Goal: Task Accomplishment & Management: Complete application form

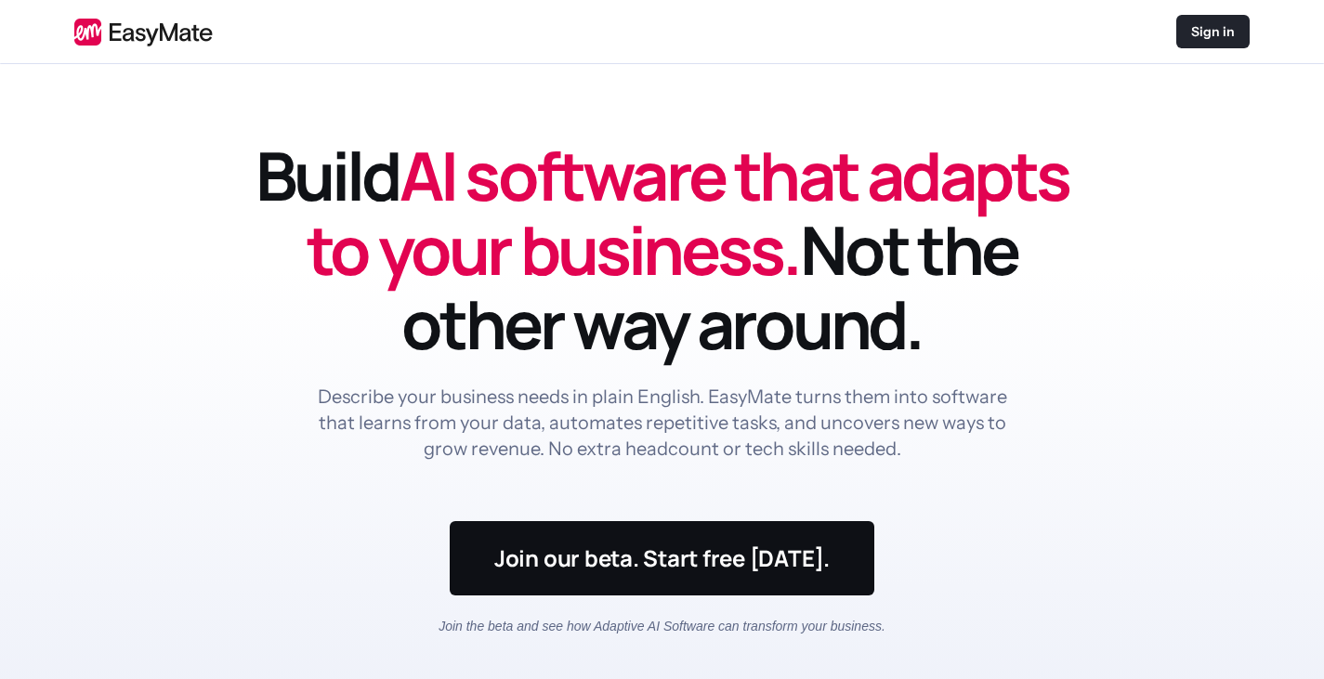
click at [1220, 34] on p "Sign in" at bounding box center [1213, 31] width 44 height 19
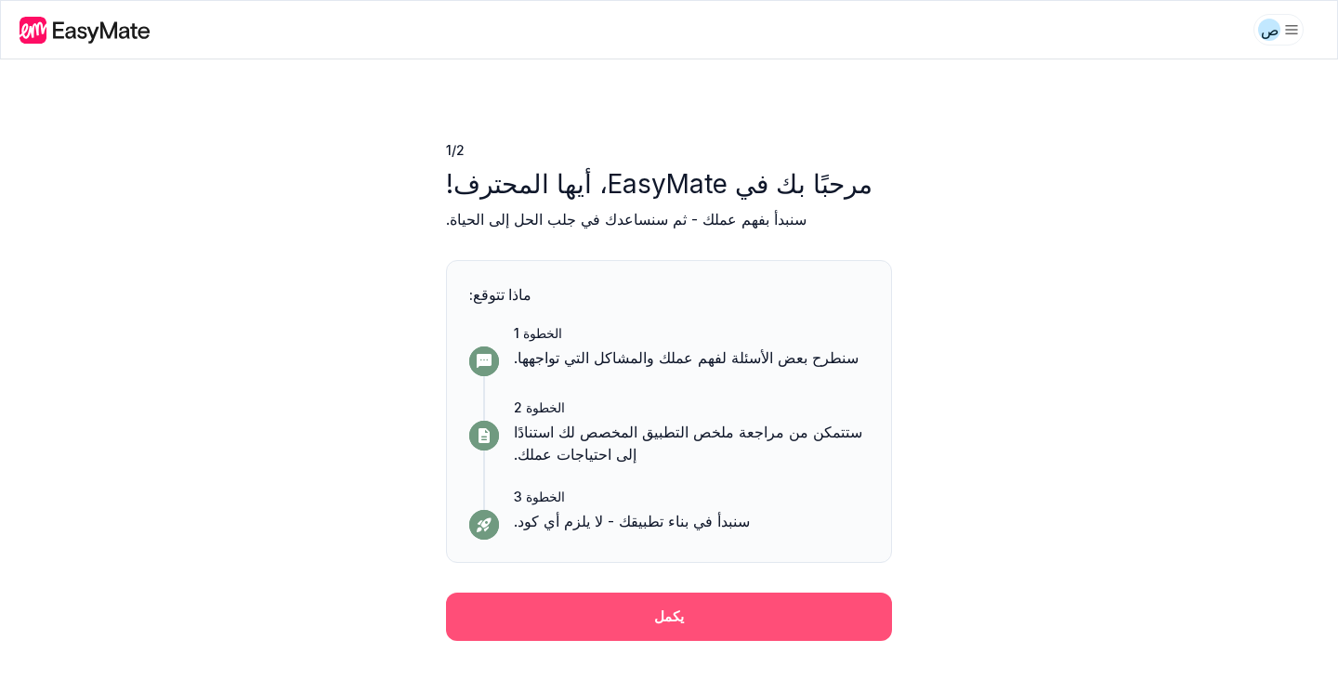
click at [630, 618] on button "يكمل" at bounding box center [669, 617] width 446 height 48
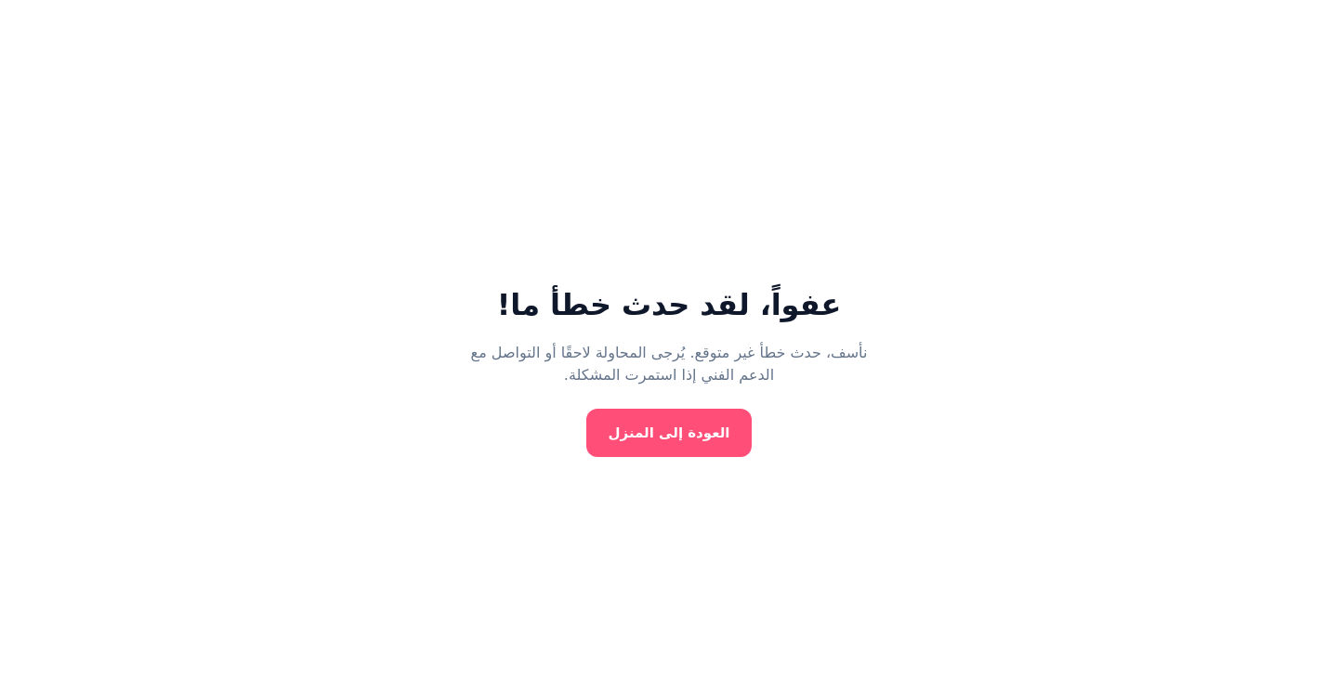
click at [638, 441] on font "العودة إلى المنزل" at bounding box center [670, 433] width 122 height 17
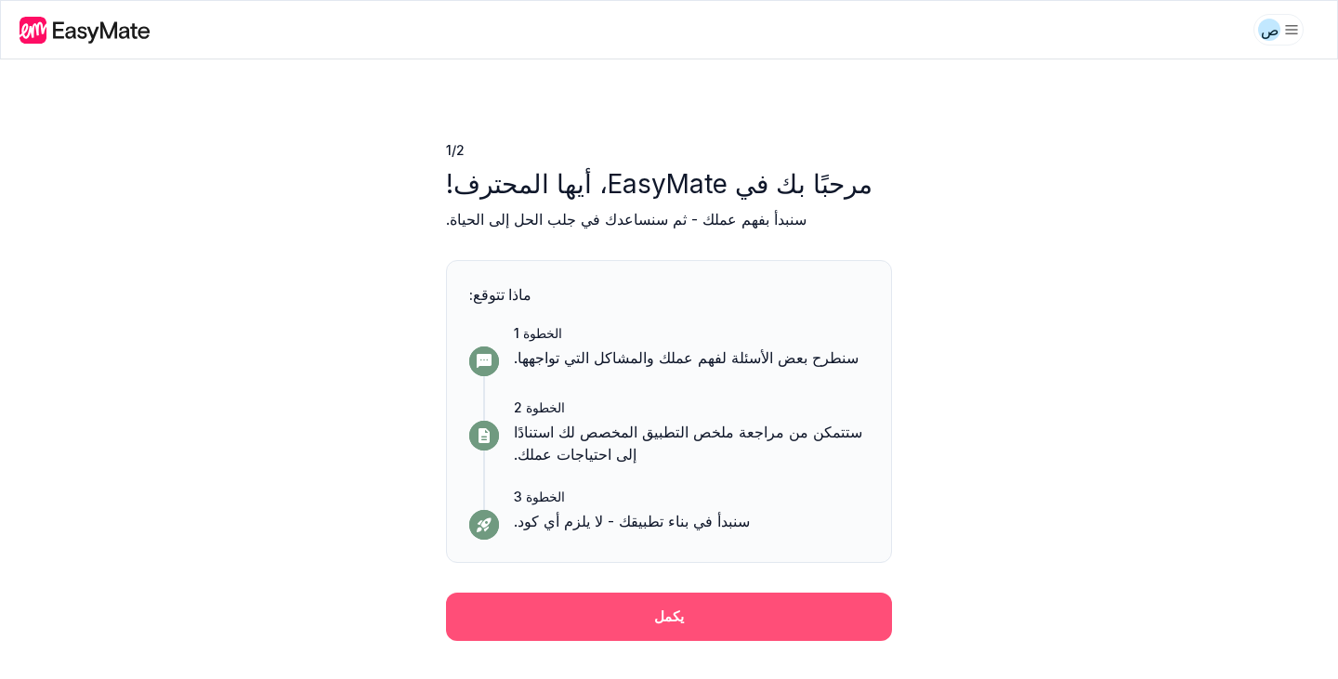
click at [533, 602] on button "يكمل" at bounding box center [669, 617] width 446 height 48
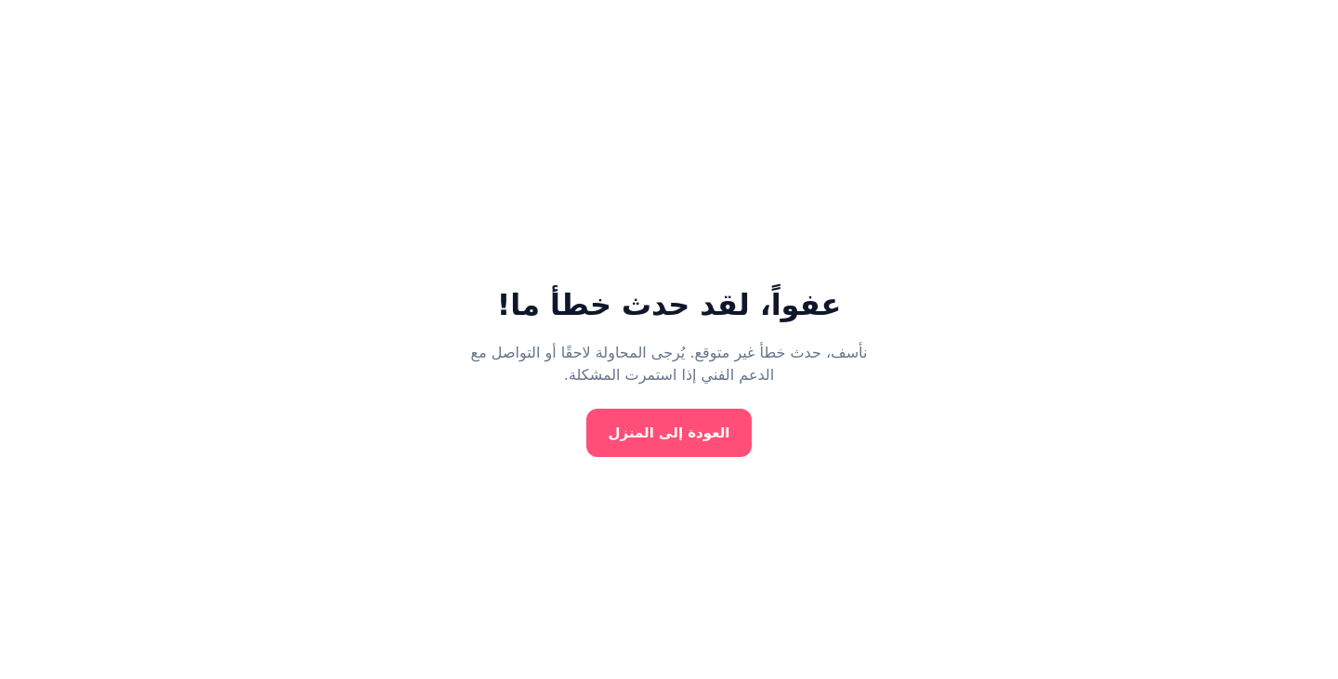
click at [656, 425] on font "العودة إلى المنزل" at bounding box center [670, 433] width 122 height 17
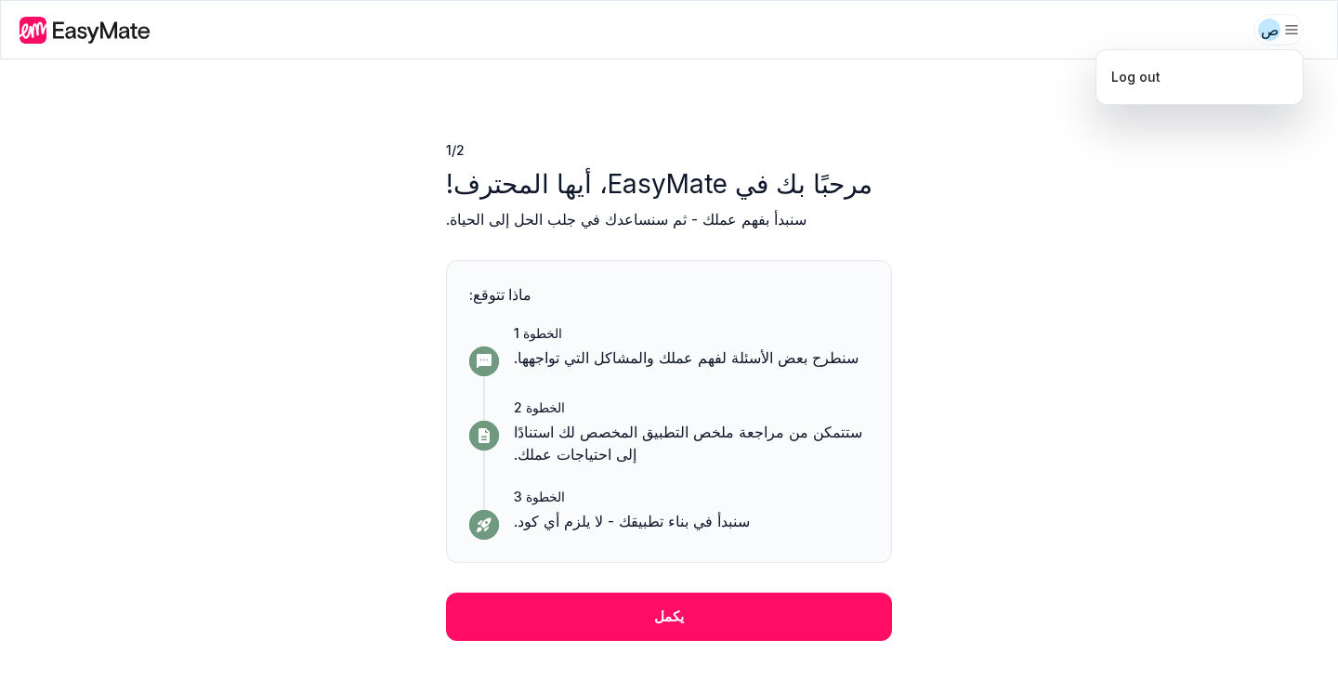
click at [1262, 31] on html "ص 1 / 2 مرحبًا بك في EasyMate، أيها المحترف! سنبدأ بفهم عملك - ثم سنساعدك في جل…" at bounding box center [669, 339] width 1338 height 679
click at [76, 26] on html "ص 1 / 2 مرحبًا بك في EasyMate، أيها المحترف! سنبدأ بفهم عملك - ثم سنساعدك في جل…" at bounding box center [669, 339] width 1338 height 679
click at [22, 25] on icon at bounding box center [33, 30] width 27 height 27
click at [123, 25] on icon at bounding box center [87, 30] width 134 height 27
click at [1296, 29] on html "ص 1 / 2 مرحبًا بك في EasyMate، أيها المحترف! سنبدأ بفهم عملك - ثم سنساعدك في جل…" at bounding box center [669, 339] width 1338 height 679
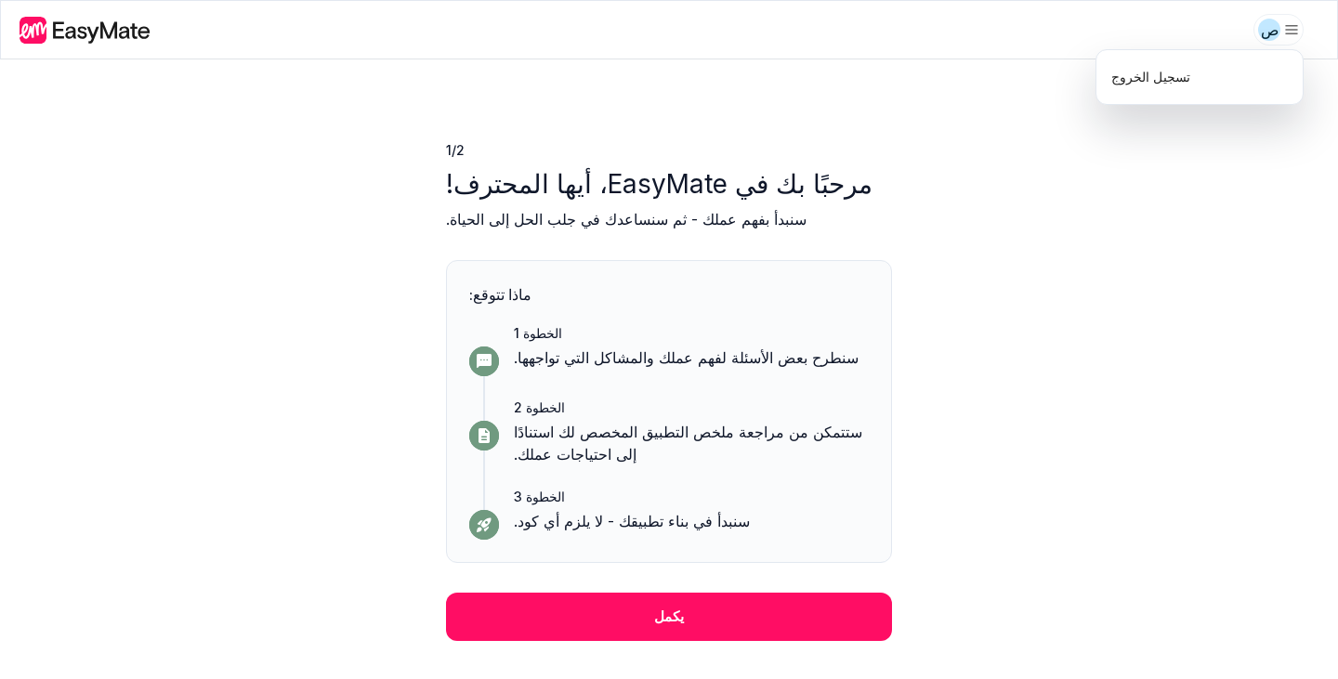
click at [772, 625] on html "ص 1 / 2 مرحبًا بك في EasyMate، أيها المحترف! سنبدأ بفهم عملك - ثم سنساعدك في جل…" at bounding box center [669, 339] width 1338 height 679
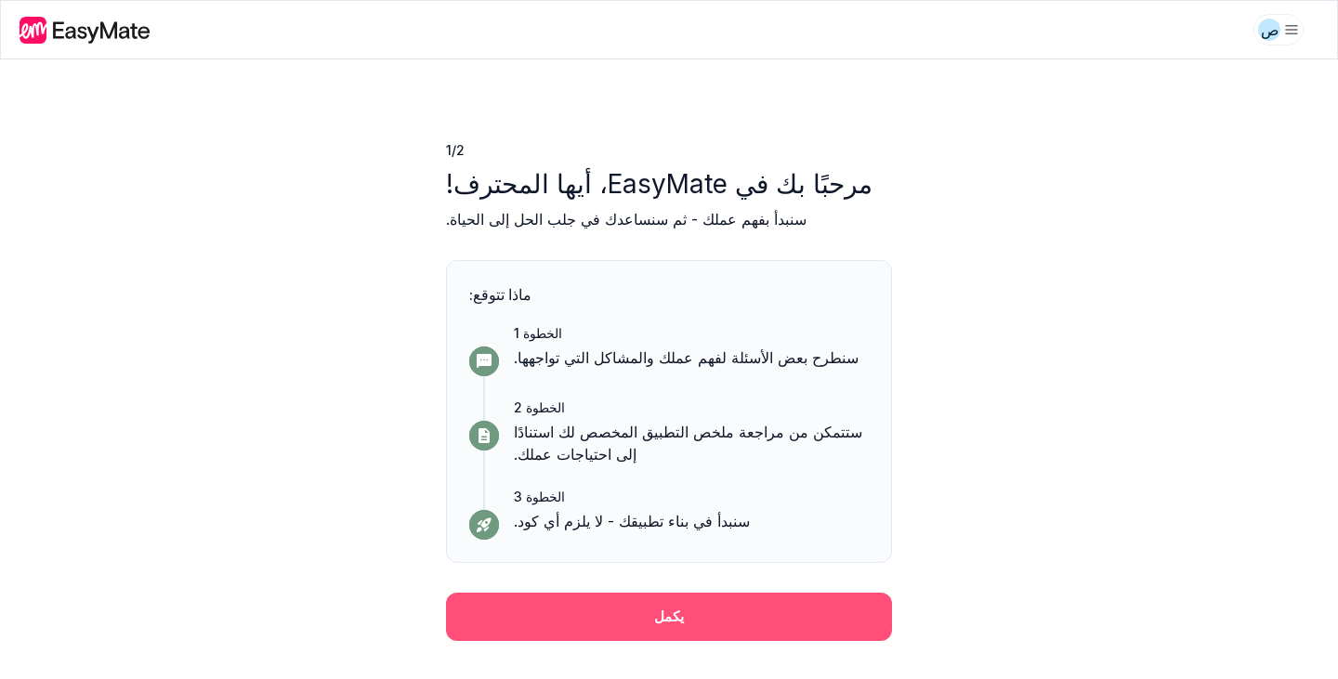
click at [609, 620] on button "يكمل" at bounding box center [669, 617] width 446 height 48
